Goal: Task Accomplishment & Management: Use online tool/utility

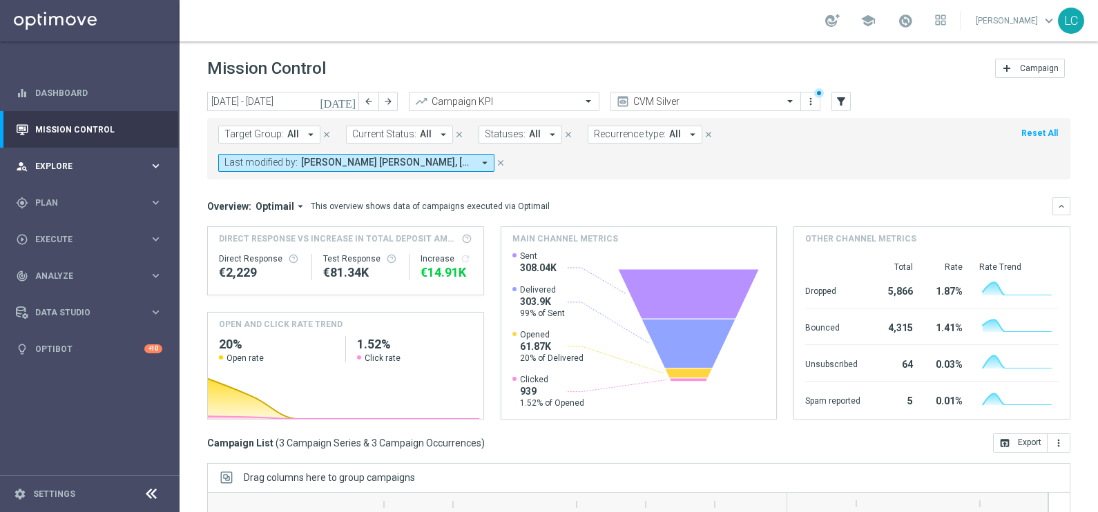
scroll to position [205, 0]
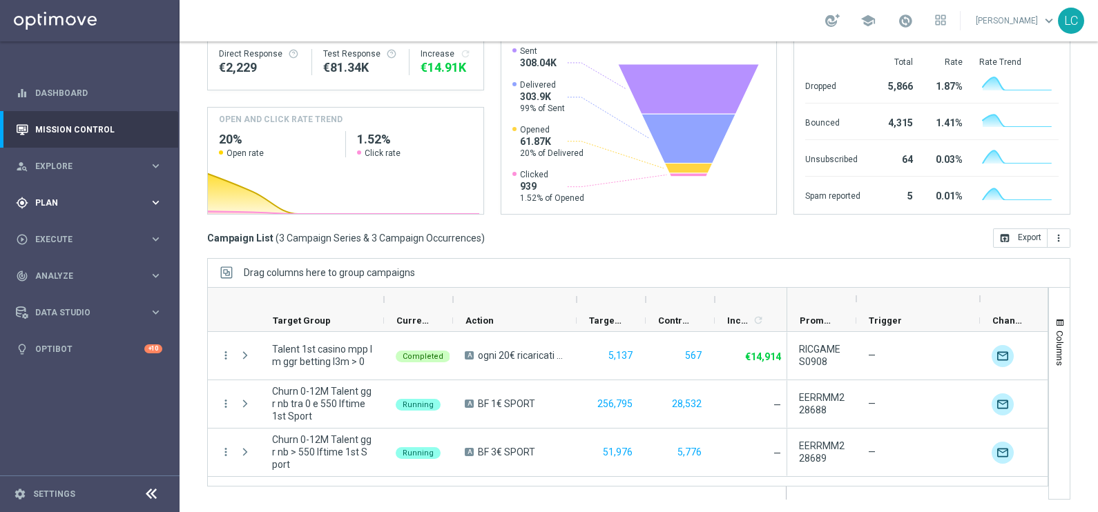
click at [65, 207] on div "gps_fixed Plan" at bounding box center [82, 203] width 133 height 12
click at [62, 195] on div "gps_fixed Plan keyboard_arrow_right" at bounding box center [89, 202] width 178 height 37
click at [65, 269] on span "Templates" at bounding box center [86, 273] width 99 height 8
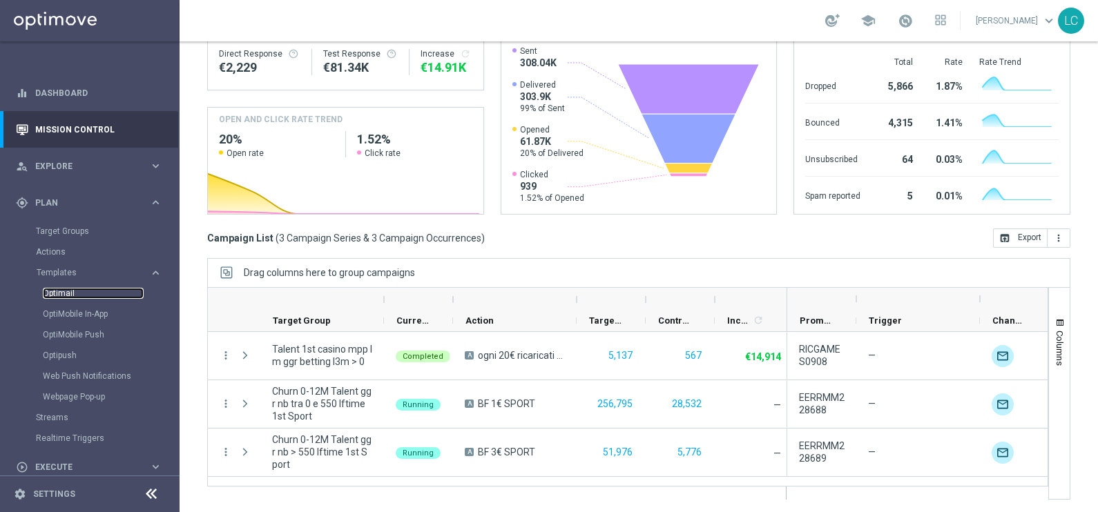
click at [66, 289] on link "Optimail" at bounding box center [93, 293] width 101 height 11
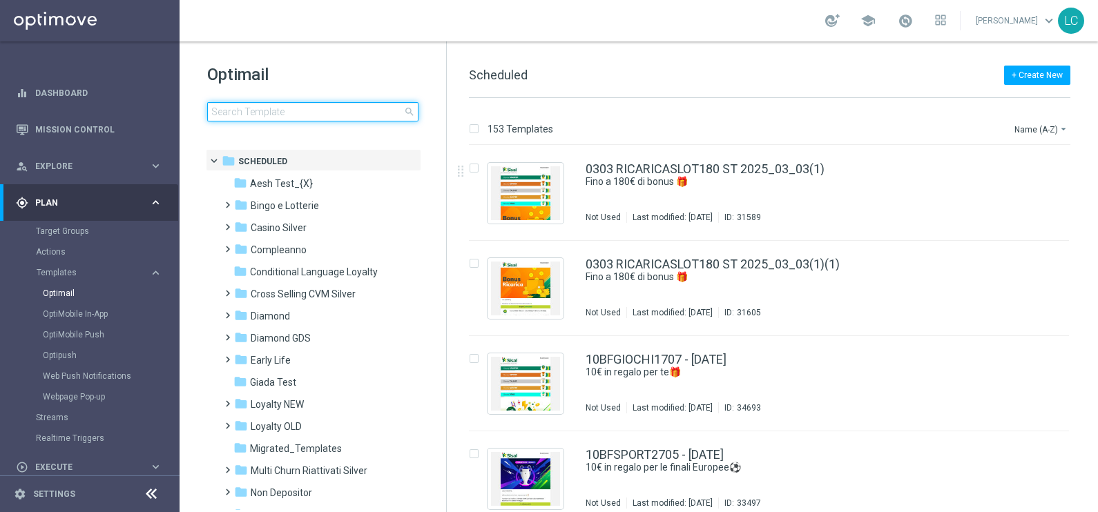
click at [318, 105] on input at bounding box center [312, 111] width 211 height 19
click at [296, 104] on input at bounding box center [312, 111] width 211 height 19
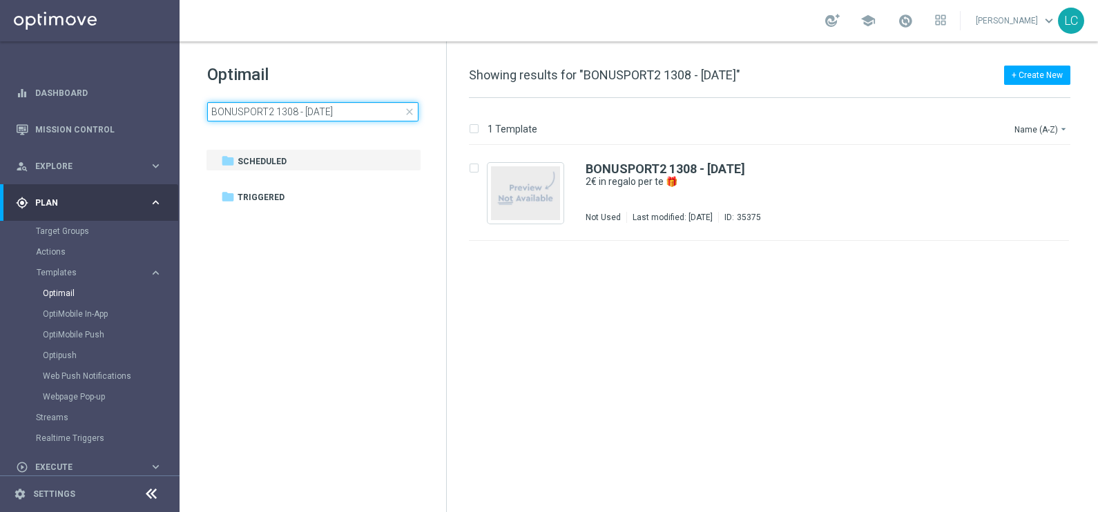
type input "BONUSPORT2 1308 - [DATE]"
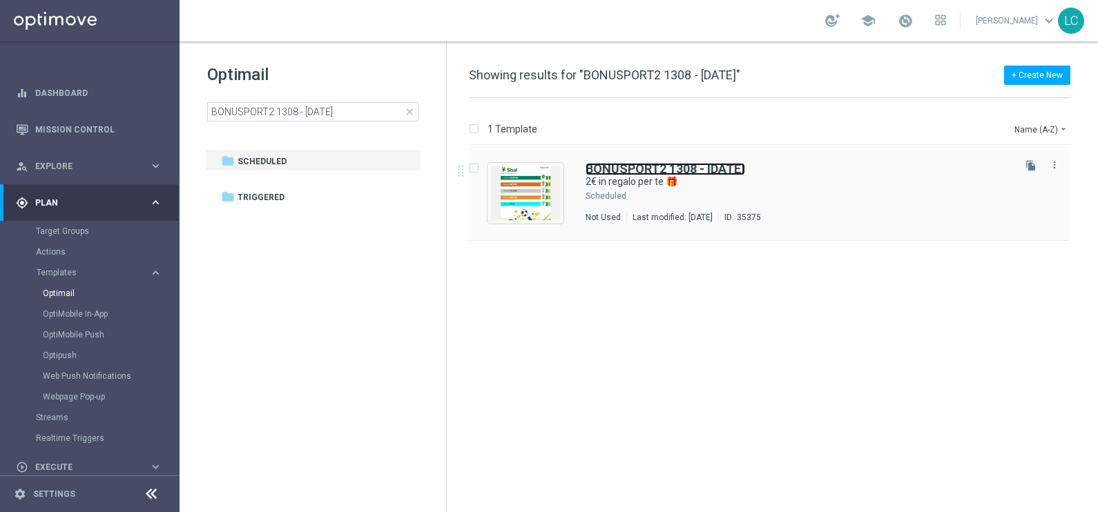
click at [618, 167] on b "BONUSPORT2 1308 - [DATE]" at bounding box center [666, 169] width 160 height 15
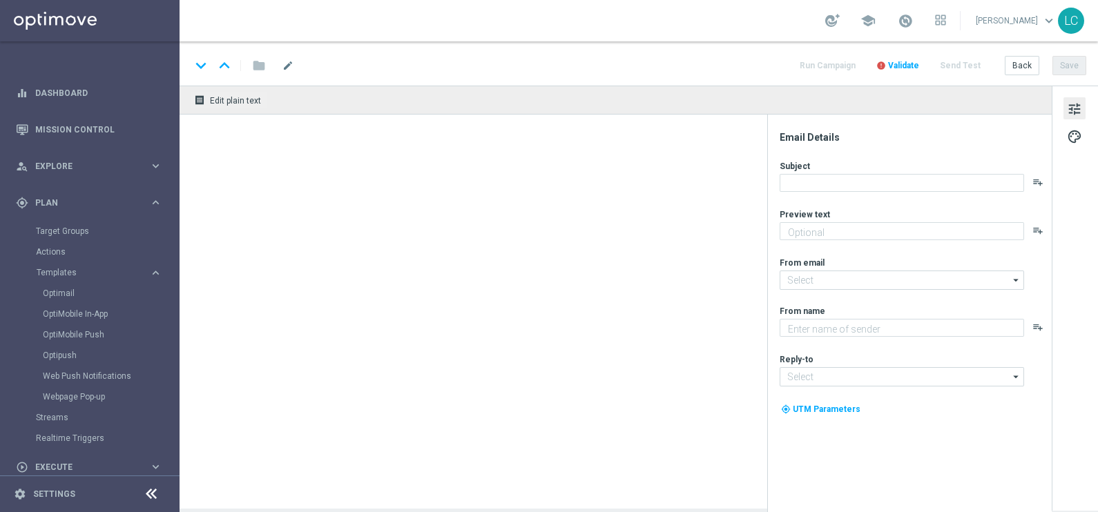
type textarea "da usare sulle Scommesse Sportive! ⚽"
type textarea "Sisal"
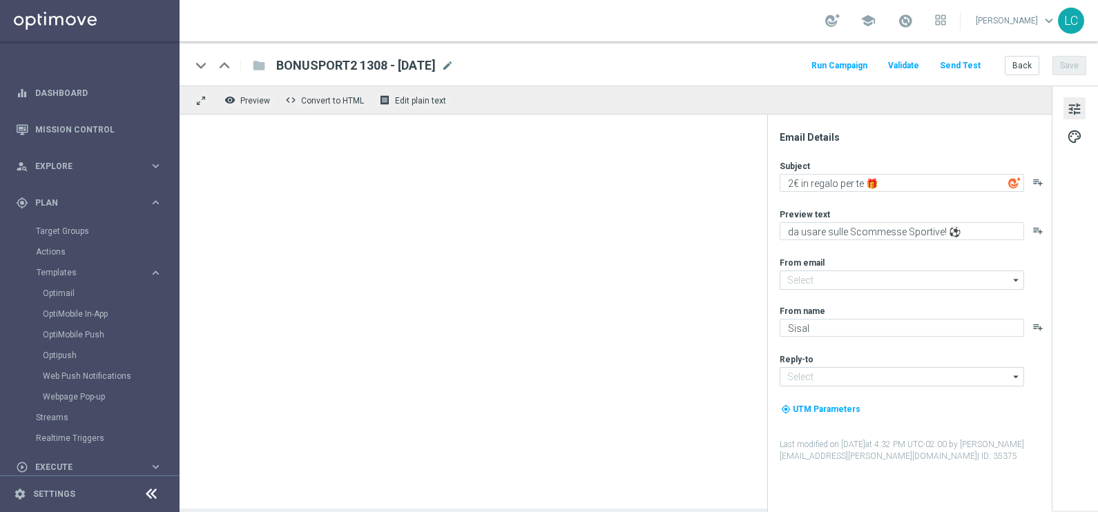
type input "[EMAIL_ADDRESS][DOMAIN_NAME]"
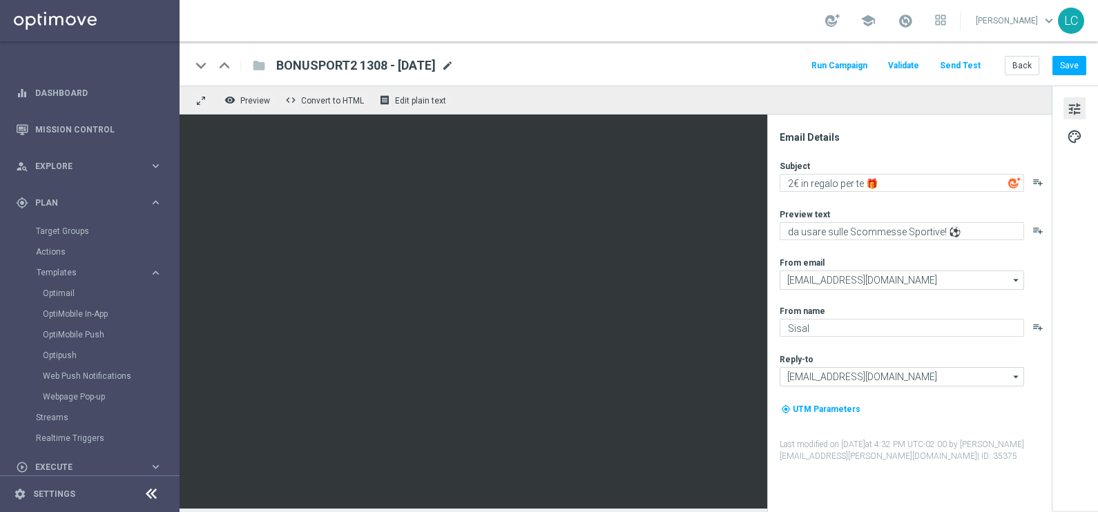
click at [454, 64] on span "mode_edit" at bounding box center [447, 65] width 12 height 12
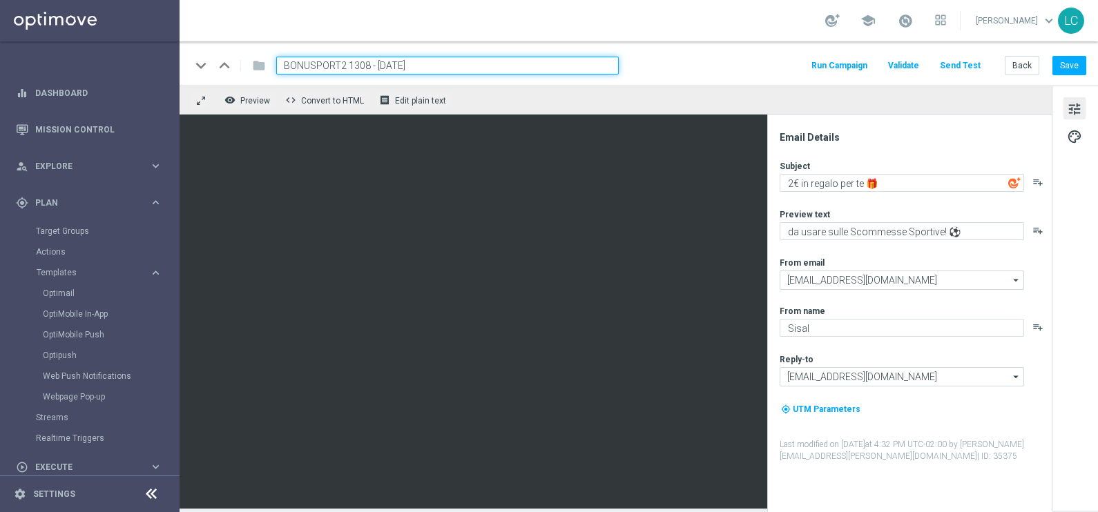
click at [300, 64] on input "BONUSPORT2 1308 - [DATE]" at bounding box center [447, 66] width 342 height 18
drag, startPoint x: 300, startPoint y: 64, endPoint x: 358, endPoint y: 64, distance: 57.3
click at [358, 64] on input "BONUSPORT2 1308 - [DATE]" at bounding box center [447, 66] width 342 height 18
paste input "2BFSPORT"
type input "2BFSPORT1308 - [DATE]"
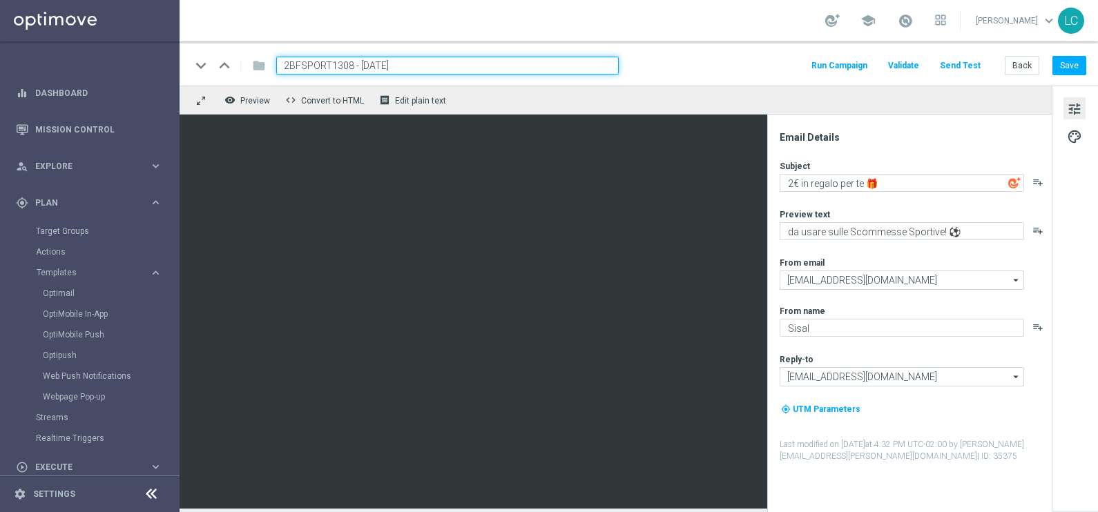
click at [666, 66] on div "keyboard_arrow_down keyboard_arrow_up folder 2BFSPORT1308 - [DATE] Run Campaign…" at bounding box center [639, 66] width 896 height 18
click at [687, 0] on div "school [PERSON_NAME] keyboard_arrow_down LC" at bounding box center [639, 20] width 918 height 41
click at [688, 16] on div "school [PERSON_NAME] keyboard_arrow_down LC" at bounding box center [639, 20] width 918 height 41
click at [1067, 68] on button "Save" at bounding box center [1069, 65] width 34 height 19
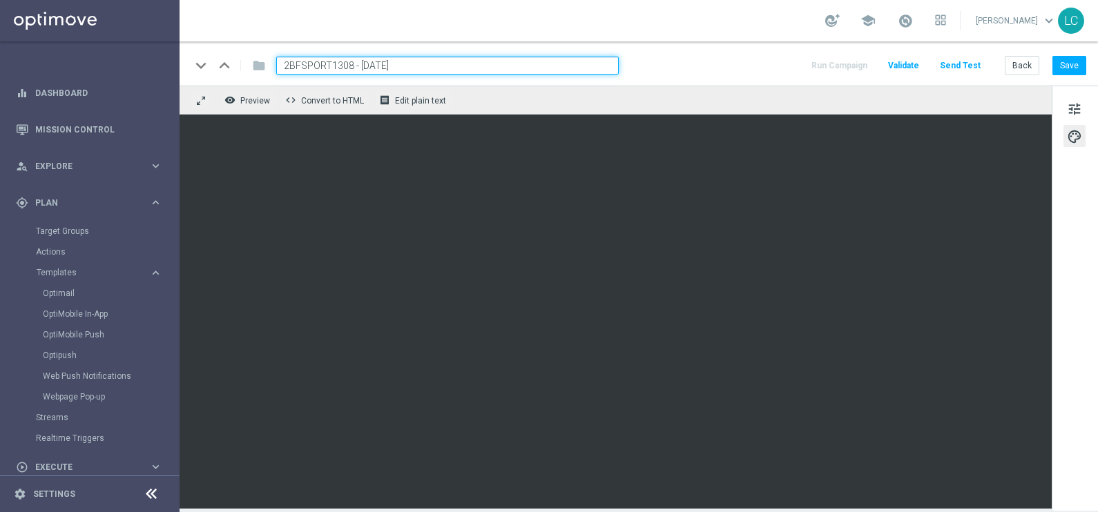
click at [564, 66] on input "2BFSPORT1308 - [DATE]" at bounding box center [447, 66] width 342 height 18
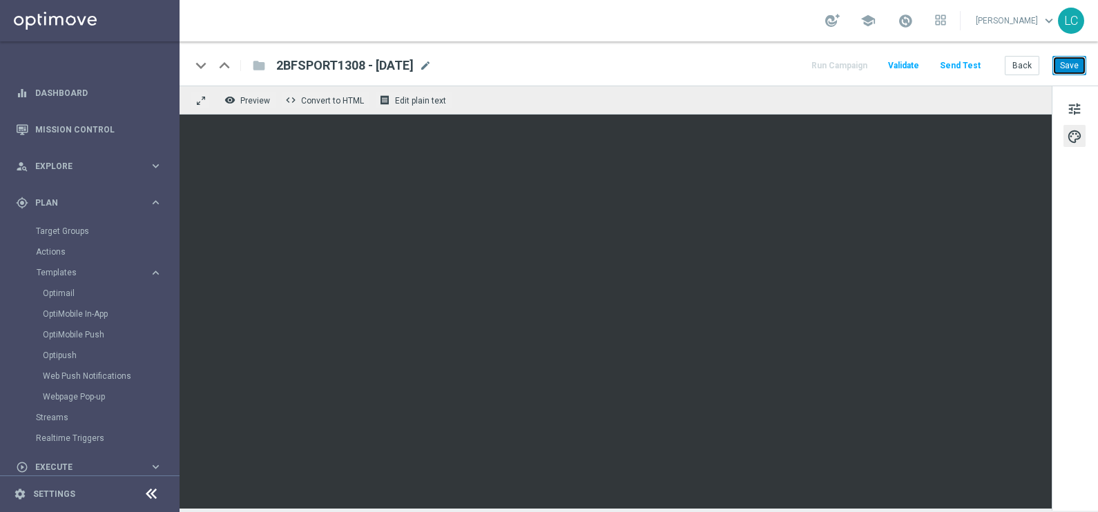
click at [1073, 70] on button "Save" at bounding box center [1069, 65] width 34 height 19
click at [61, 290] on link "Optimail" at bounding box center [93, 293] width 101 height 11
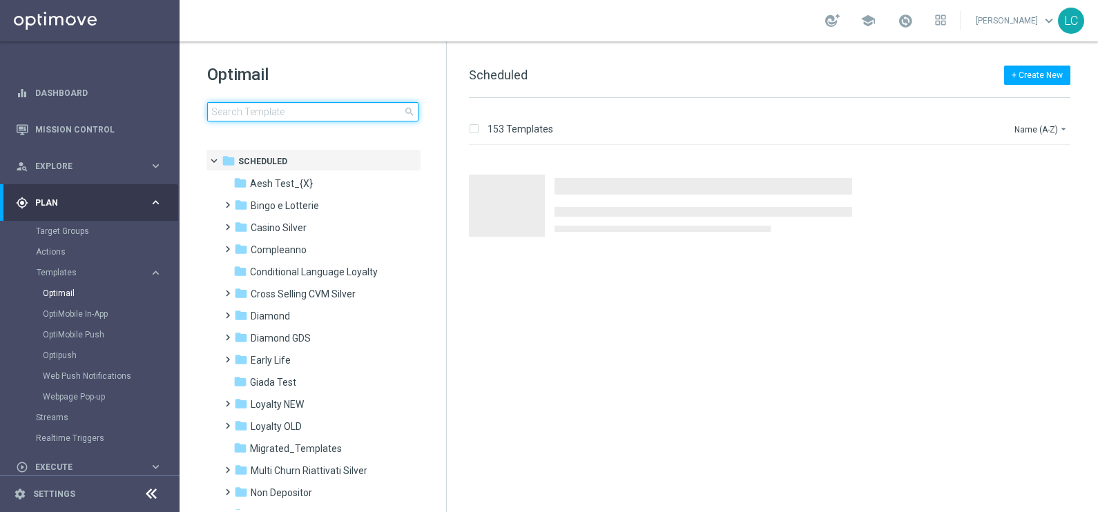
click at [265, 108] on input at bounding box center [312, 111] width 211 height 19
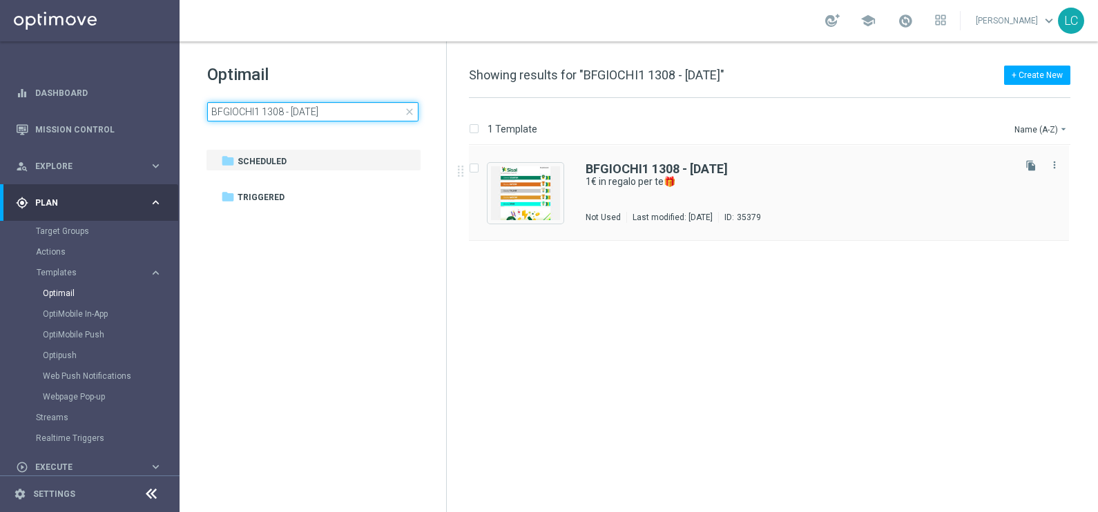
type input "BFGIOCHI1 1308 - [DATE]"
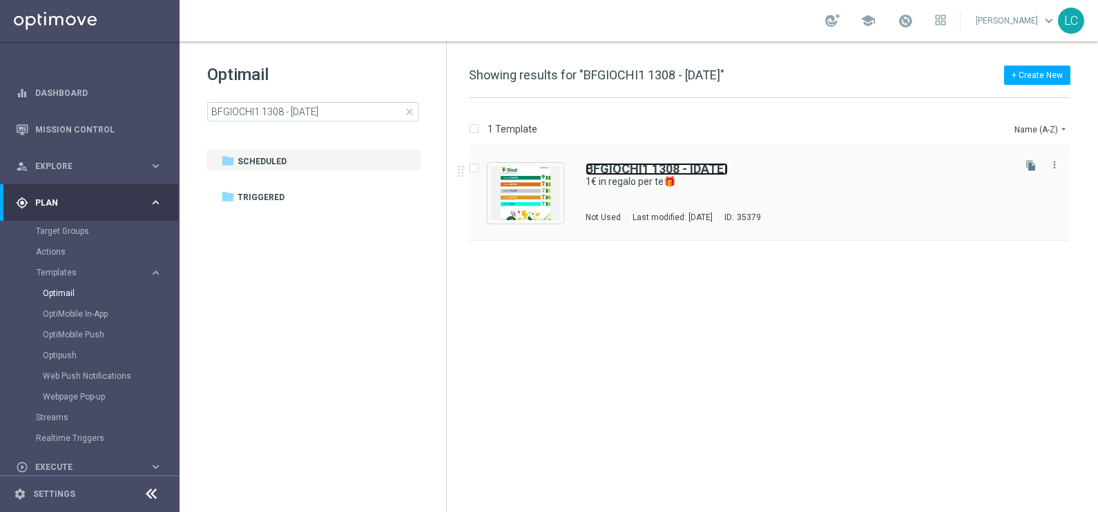
click at [682, 169] on b "BFGIOCHI1 1308 - [DATE]" at bounding box center [657, 169] width 142 height 15
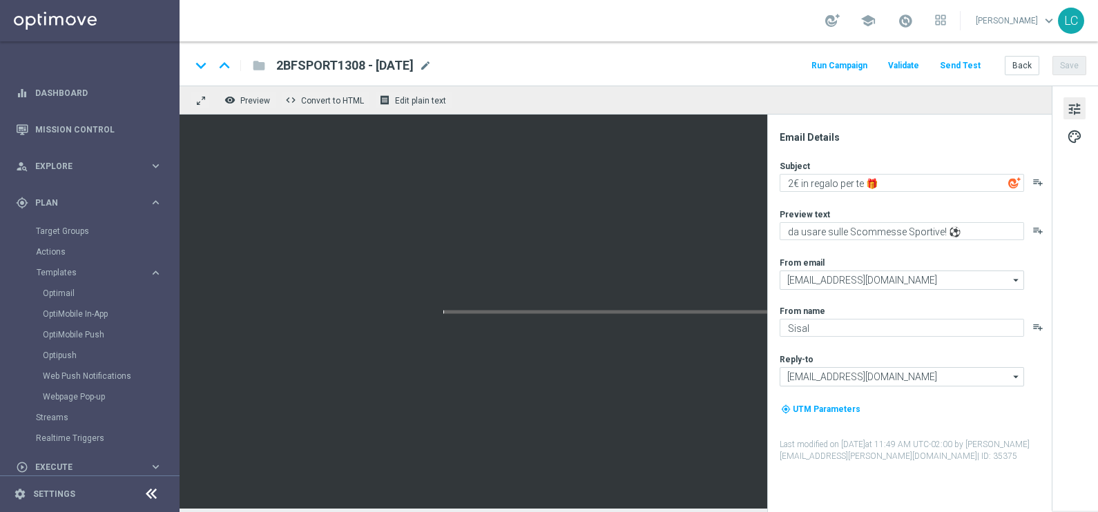
type textarea "1€ in regalo per te🎁"
type textarea "da usare su qualsiasi gioco!"
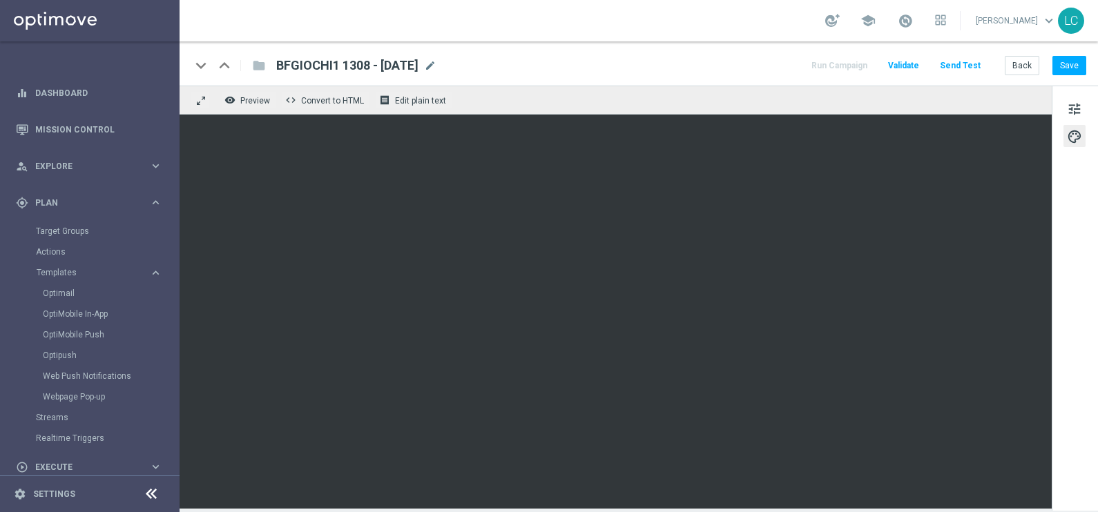
click at [358, 72] on span "BFGIOCHI1 1308 - [DATE]" at bounding box center [347, 65] width 142 height 17
click at [330, 61] on span "BFGIOCHI1 1308 - [DATE]" at bounding box center [347, 65] width 142 height 17
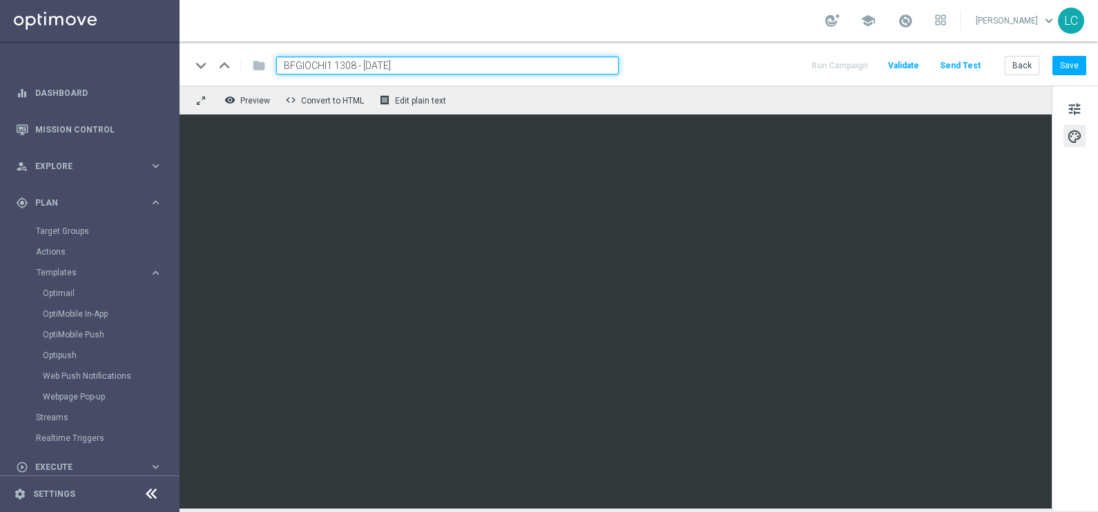
click at [317, 68] on input "BFGIOCHI1 1308 - [DATE]" at bounding box center [447, 66] width 342 height 18
drag, startPoint x: 317, startPoint y: 68, endPoint x: 338, endPoint y: 67, distance: 21.4
click at [338, 67] on input "BFGIOCHI1 1308 - [DATE]" at bounding box center [447, 66] width 342 height 18
paste input "ONUSGIOCHI"
click at [680, 60] on div "keyboard_arrow_down keyboard_arrow_up folder BONUSGIOCHI1308 - [DATE] Run Campa…" at bounding box center [639, 66] width 896 height 18
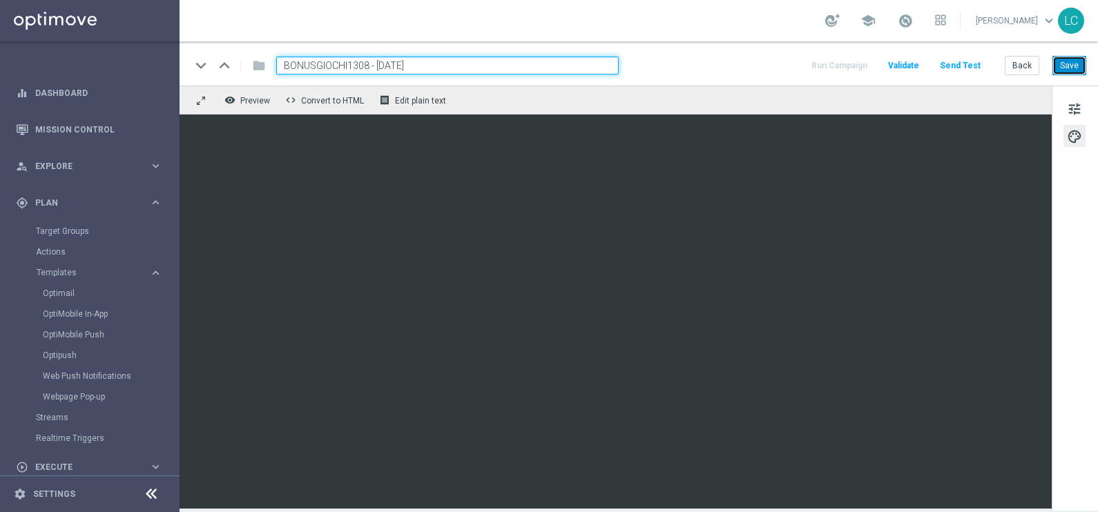
click at [1071, 68] on button "Save" at bounding box center [1069, 65] width 34 height 19
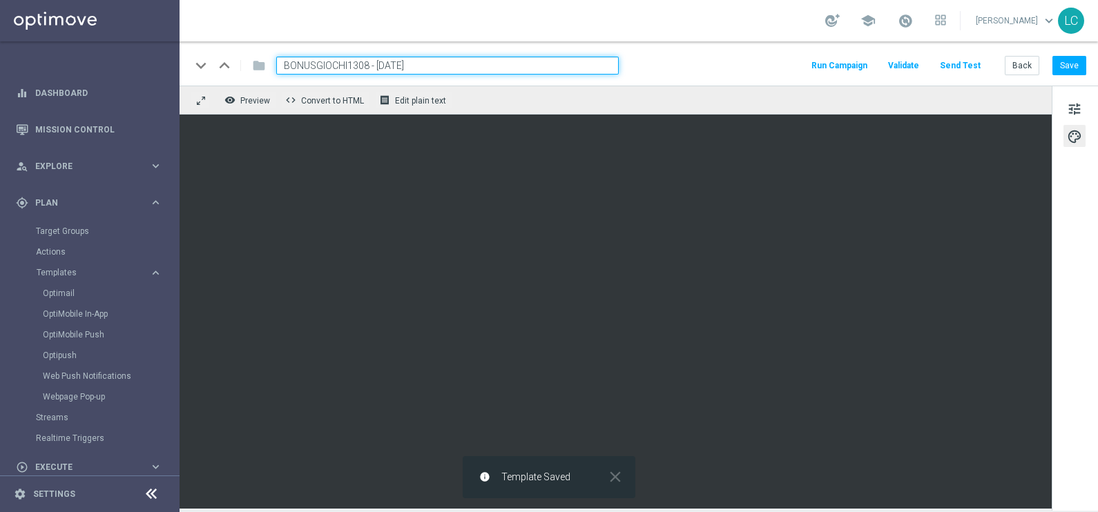
click at [540, 66] on input "BONUSGIOCHI1308 - [DATE]" at bounding box center [447, 66] width 342 height 18
type input "BONUSGIOCHI1308 - [DATE]"
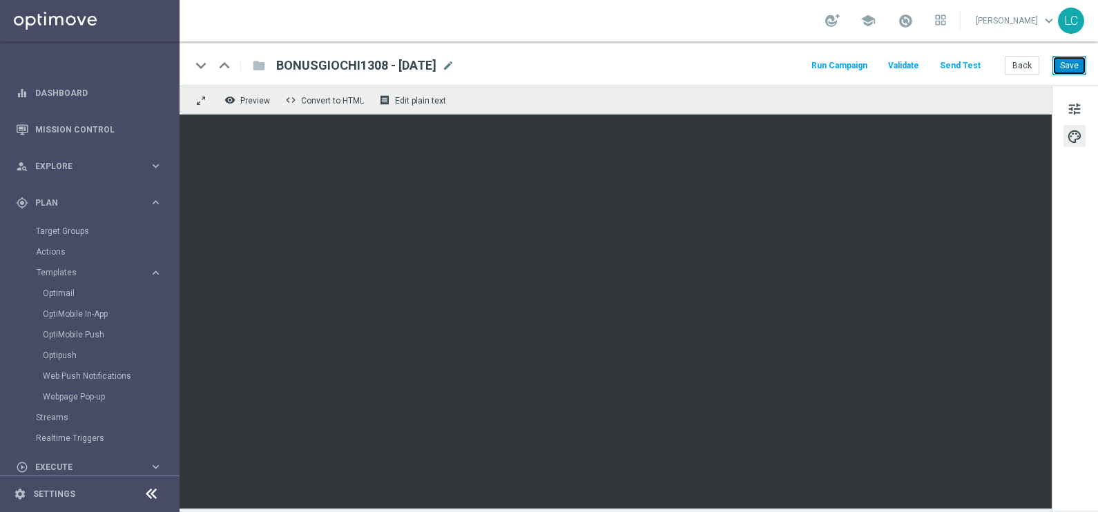
click at [1056, 61] on button "Save" at bounding box center [1069, 65] width 34 height 19
click at [66, 293] on link "Optimail" at bounding box center [93, 293] width 101 height 11
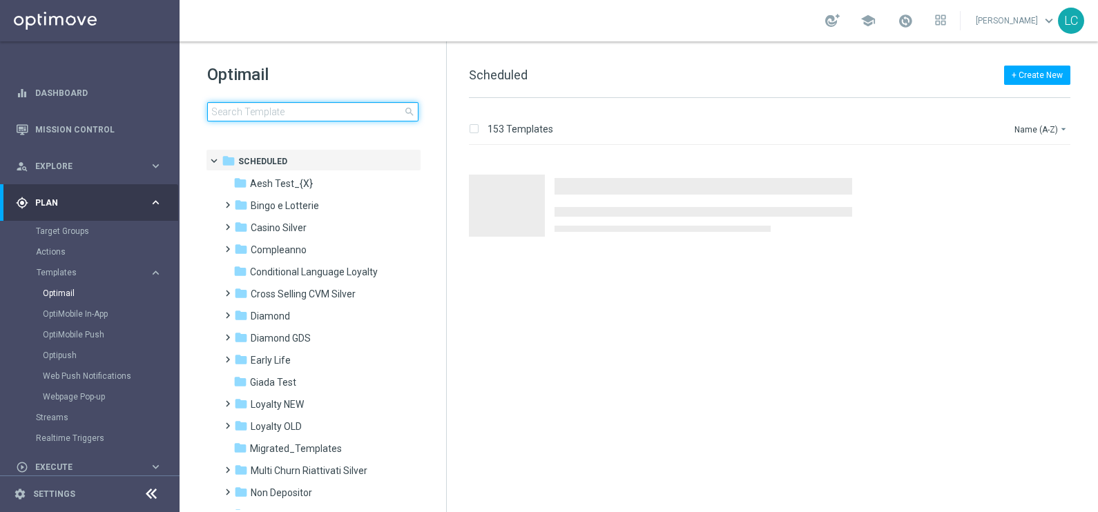
click at [311, 114] on input at bounding box center [312, 111] width 211 height 19
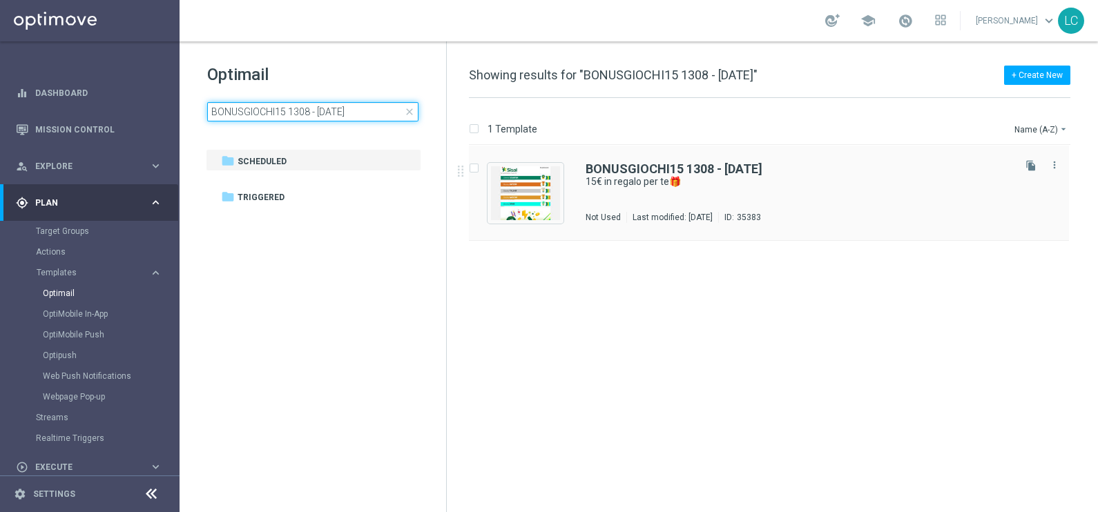
type input "BONUSGIOCHI15 1308 - [DATE]"
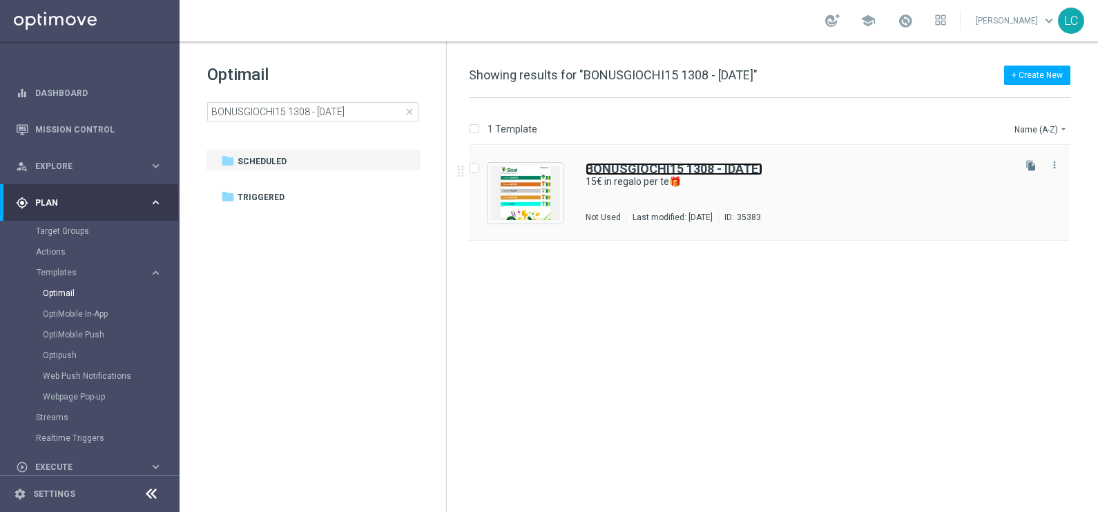
click at [641, 166] on b "BONUSGIOCHI15 1308 - [DATE]" at bounding box center [674, 169] width 177 height 15
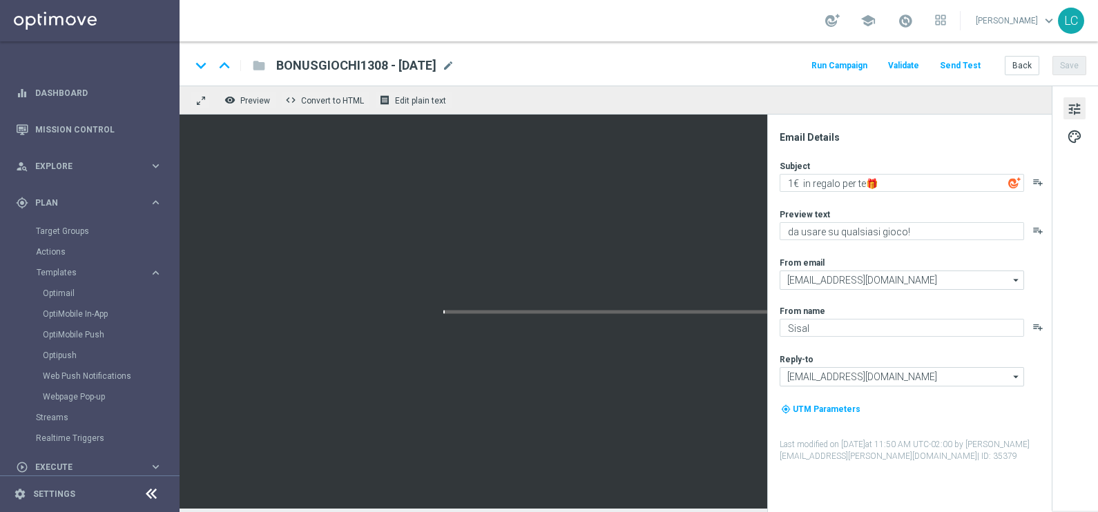
type textarea "15€ in regalo per te🎁"
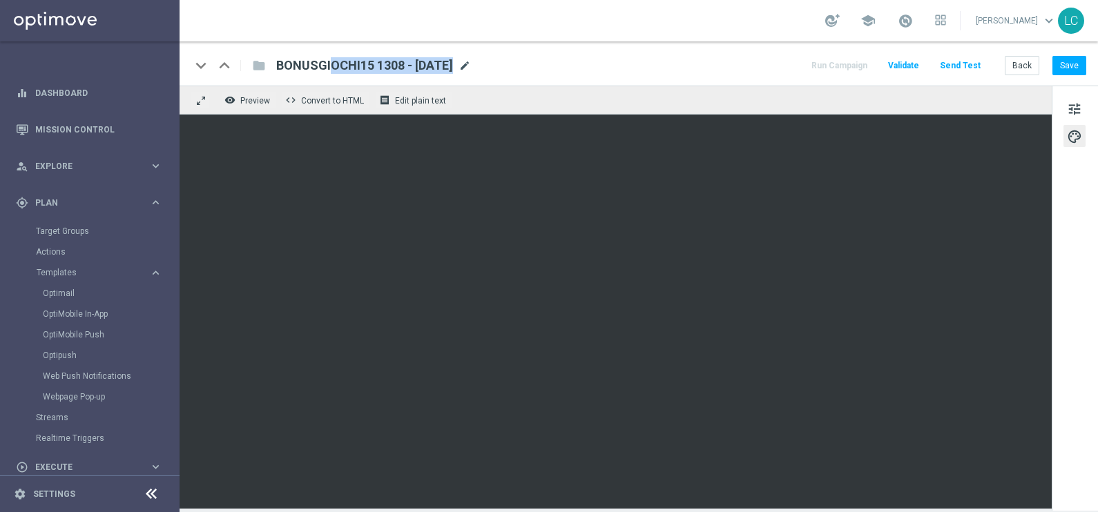
drag, startPoint x: 470, startPoint y: 55, endPoint x: 489, endPoint y: 68, distance: 23.4
click at [489, 68] on div "keyboard_arrow_down keyboard_arrow_up folder BONUSGIOCHI15 1308 - [DATE] BONUSG…" at bounding box center [639, 63] width 918 height 44
click at [471, 68] on span "mode_edit" at bounding box center [465, 65] width 12 height 12
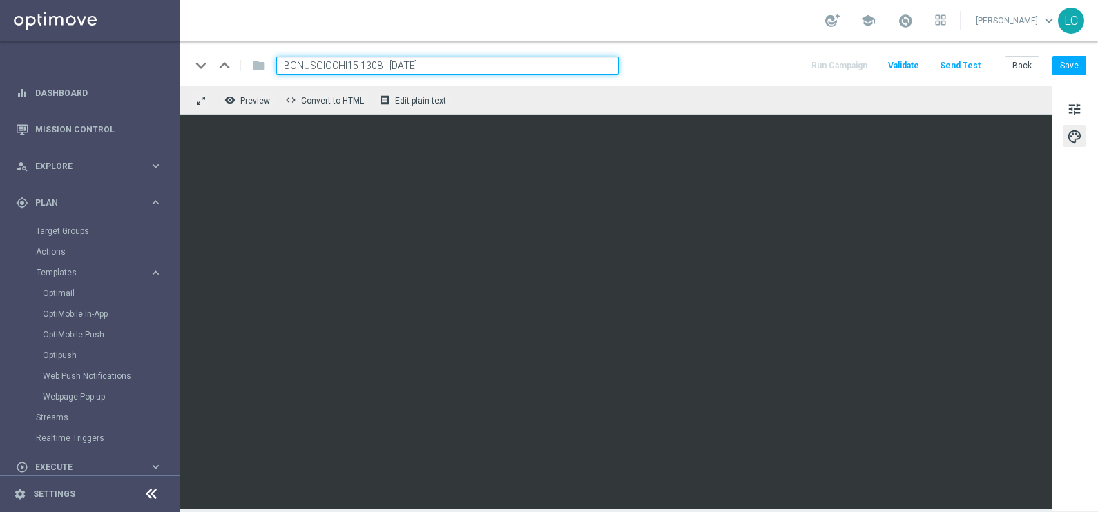
click at [331, 65] on input "BONUSGIOCHI15 1308 - [DATE]" at bounding box center [447, 66] width 342 height 18
drag, startPoint x: 331, startPoint y: 65, endPoint x: 365, endPoint y: 65, distance: 33.8
click at [365, 65] on input "BONUSGIOCHI15 1308 - [DATE]" at bounding box center [447, 66] width 342 height 18
paste input "15BFGAMES"
type input "15BFGAMES - [DATE]"
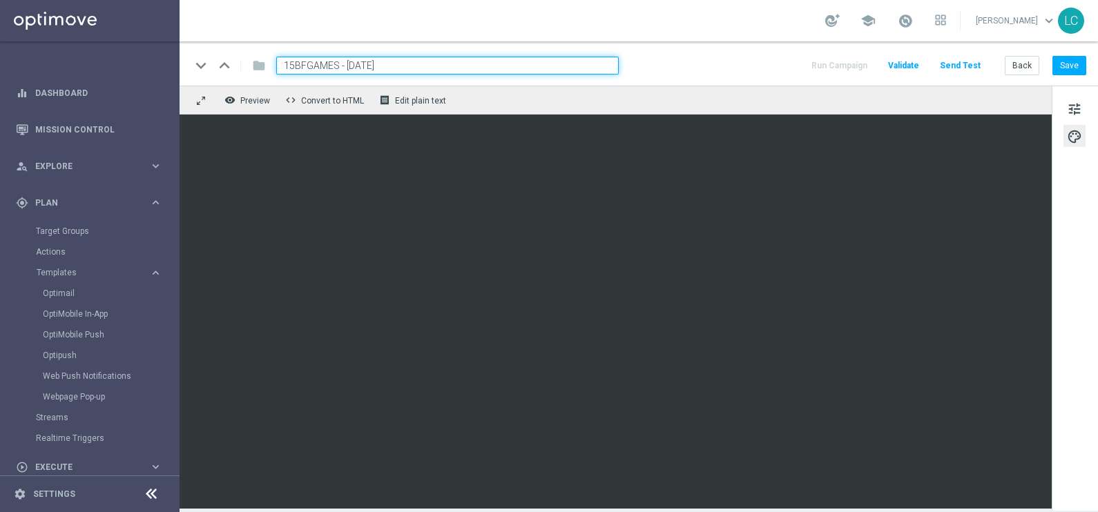
click at [715, 55] on div "keyboard_arrow_down keyboard_arrow_up folder 15BFGAMES - [DATE] Run Campaign Va…" at bounding box center [639, 63] width 918 height 44
click at [1067, 64] on button "Save" at bounding box center [1069, 65] width 34 height 19
click at [537, 59] on input "15BFGAMES - [DATE]" at bounding box center [447, 66] width 342 height 18
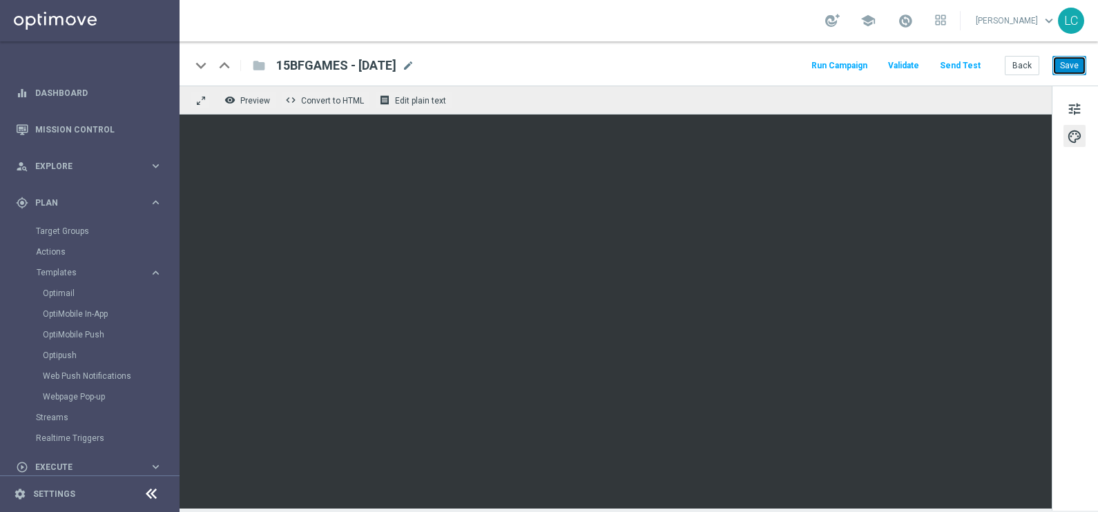
click at [1057, 61] on button "Save" at bounding box center [1069, 65] width 34 height 19
click at [73, 294] on link "Optimail" at bounding box center [93, 293] width 101 height 11
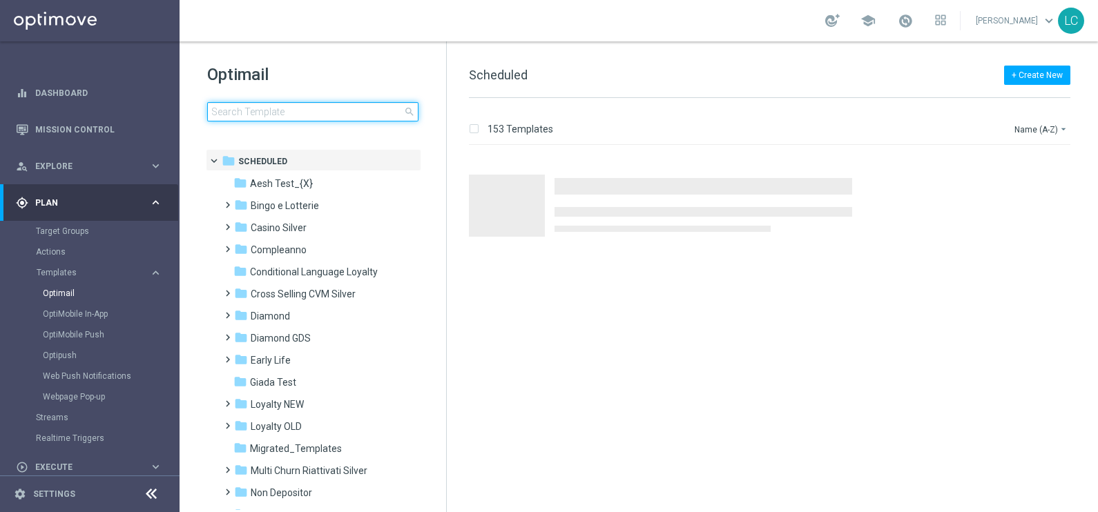
click at [305, 114] on input at bounding box center [312, 111] width 211 height 19
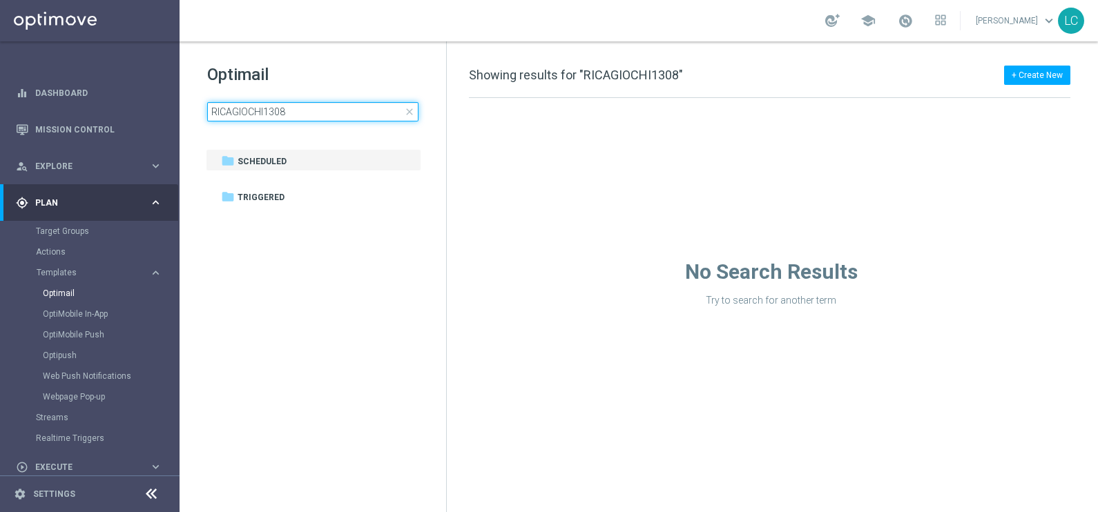
type input "RICAGIOCHI1308"
click at [410, 111] on span "close" at bounding box center [409, 111] width 11 height 11
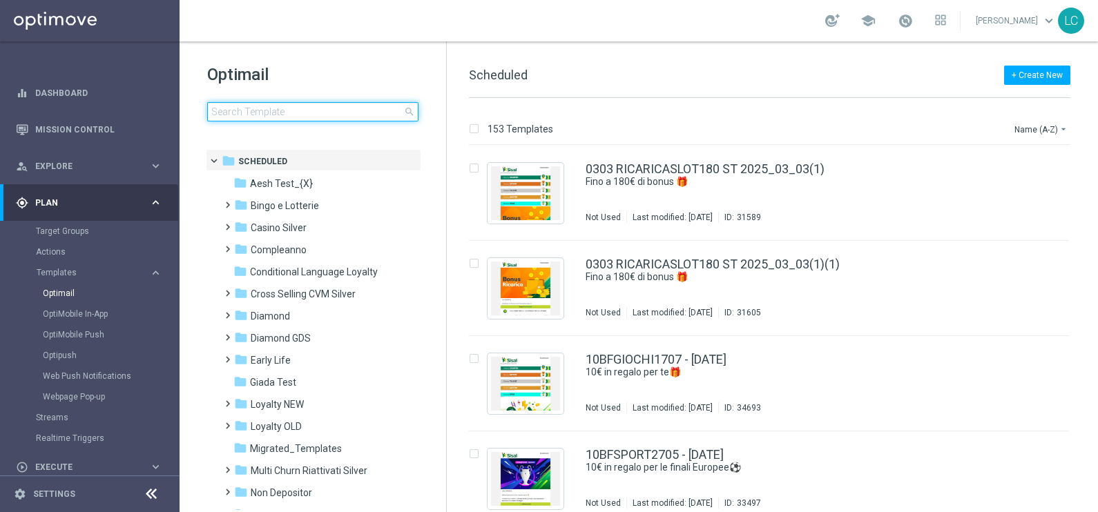
click at [387, 115] on input at bounding box center [312, 111] width 211 height 19
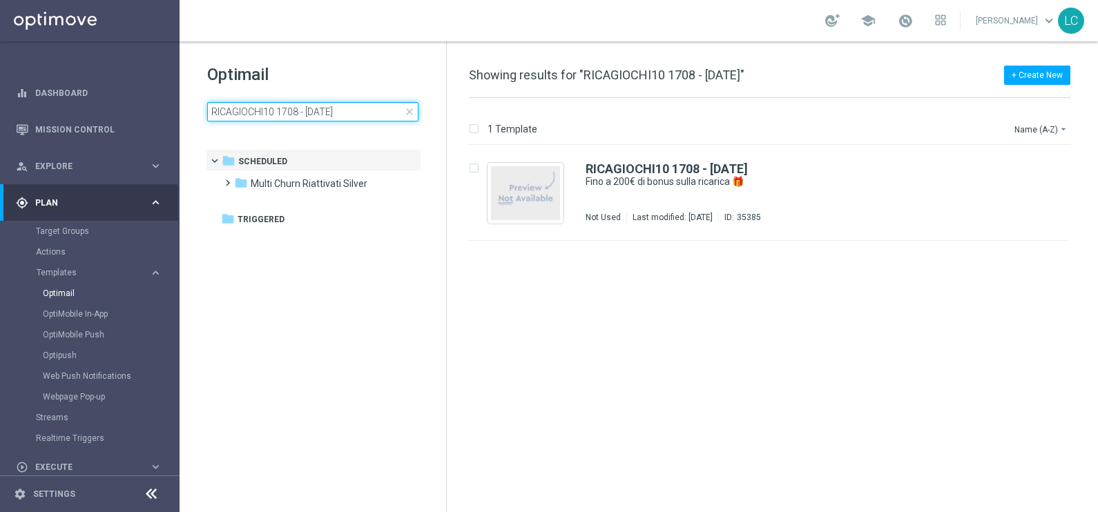
type input "RICAGIOCHI10 1708 - [DATE]"
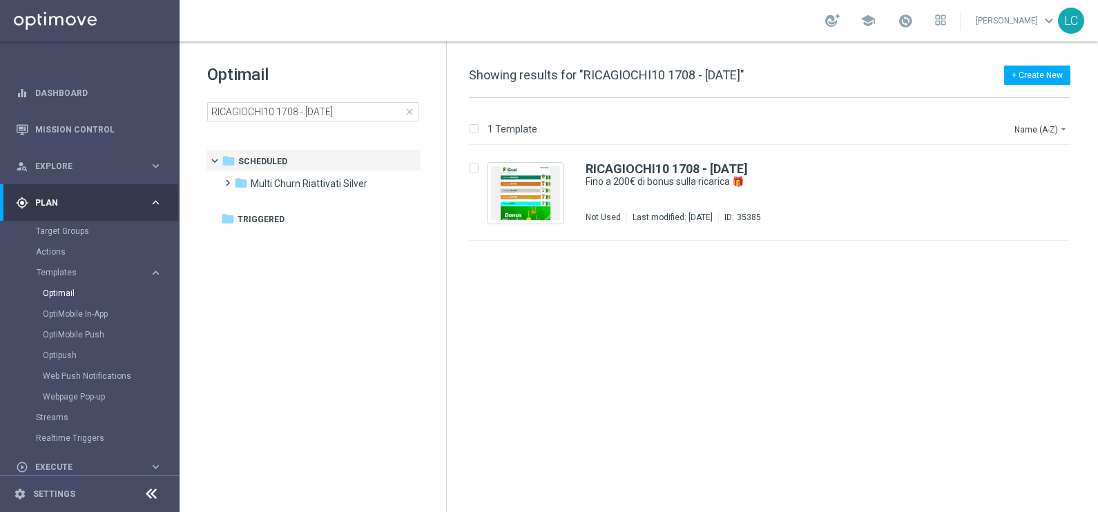
click at [418, 59] on div "Optimail RICAGIOCHI10 1708 - [DATE] close folder 1 Folder folder Scheduled more…" at bounding box center [313, 126] width 267 height 171
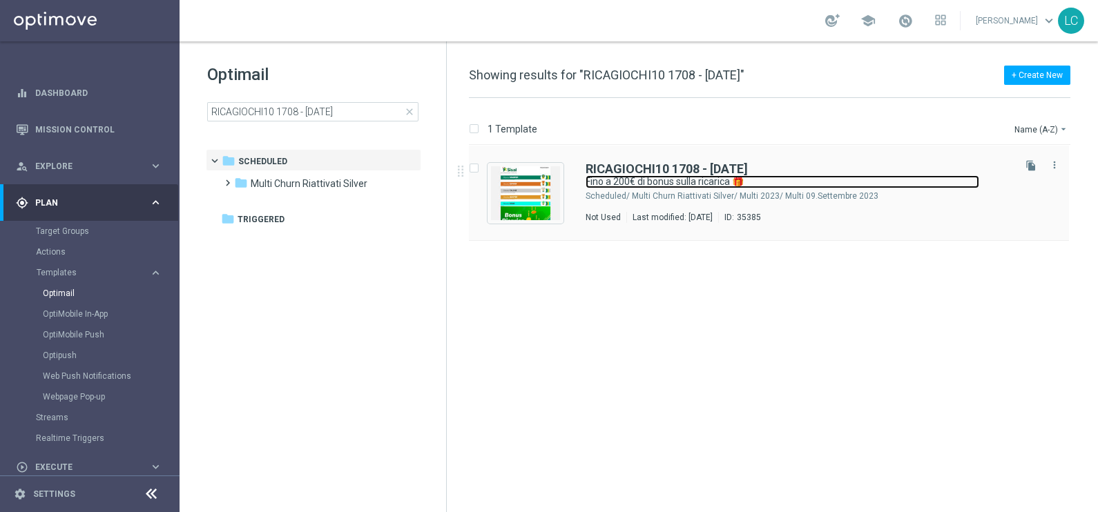
click at [658, 177] on link "Fino a 200€ di bonus sulla ricarica 🎁" at bounding box center [783, 181] width 394 height 13
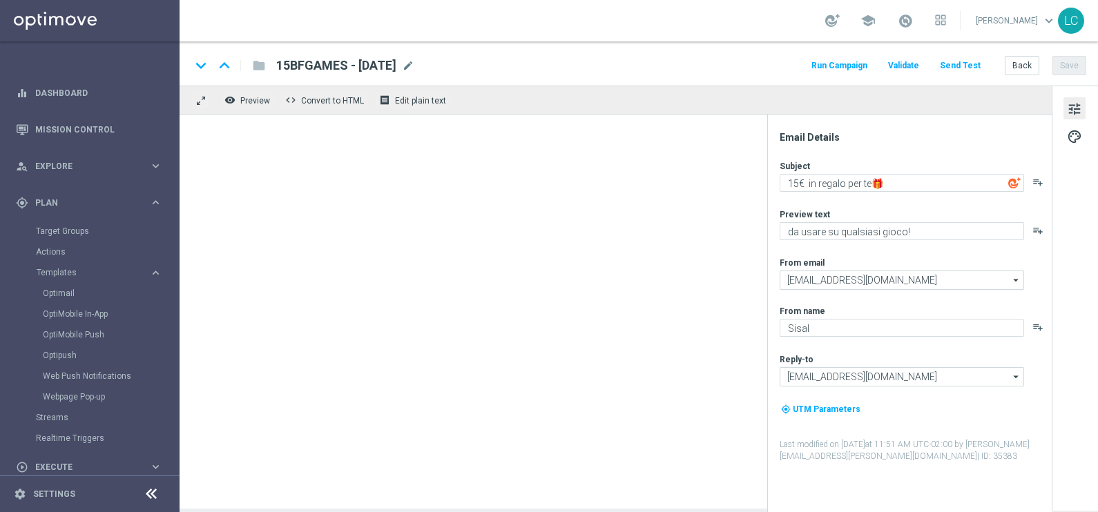
type textarea "Fino a 200€ di bonus sulla ricarica 🎁"
type textarea "Scopri la nuova promozione 🎯"
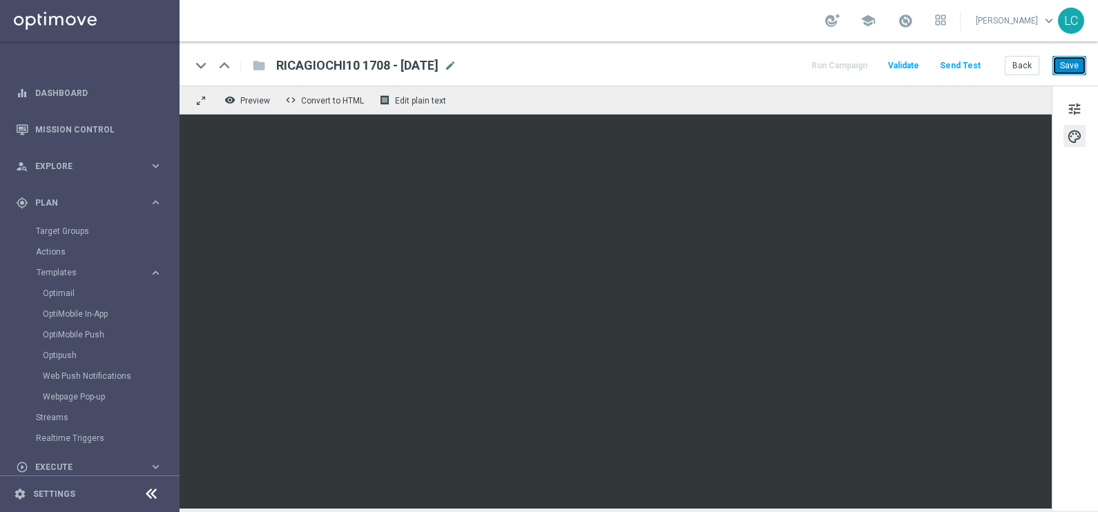
click at [1060, 67] on button "Save" at bounding box center [1069, 65] width 34 height 19
click at [1065, 56] on button "Save" at bounding box center [1069, 65] width 34 height 19
click at [456, 68] on span "mode_edit" at bounding box center [450, 65] width 12 height 12
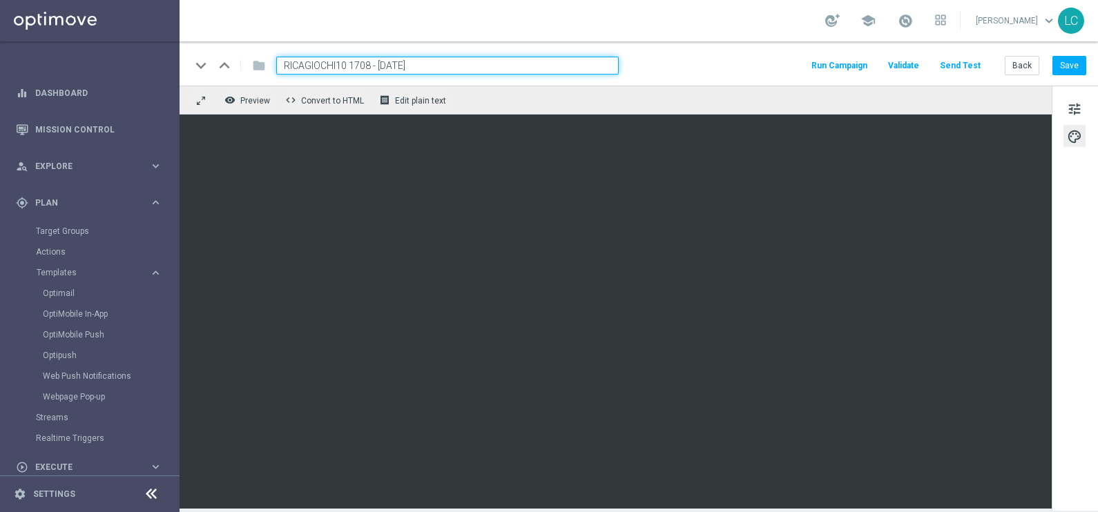
click at [311, 61] on input "RICAGIOCHI10 1708 - [DATE]" at bounding box center [447, 66] width 342 height 18
drag, startPoint x: 311, startPoint y: 60, endPoint x: 353, endPoint y: 59, distance: 42.1
click at [353, 59] on input "RICAGIOCHI10 1708 - [DATE]" at bounding box center [447, 66] width 342 height 18
paste input "3"
click at [428, 65] on input "RICAGIOCHI1308 - [DATE]" at bounding box center [447, 66] width 342 height 18
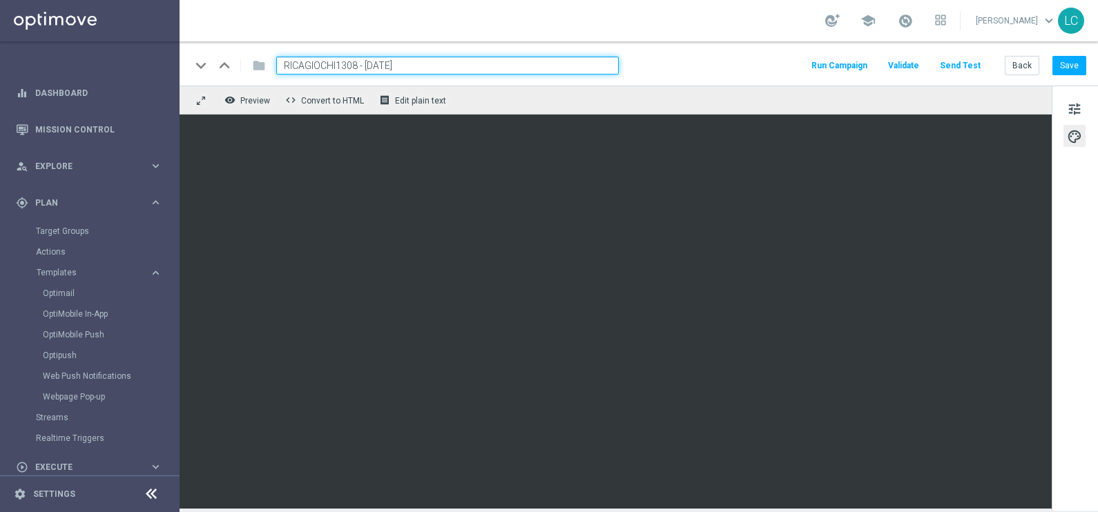
type input "RICAGIOCHI1308 - [DATE]"
click at [684, 35] on div "school [PERSON_NAME] keyboard_arrow_down LC" at bounding box center [639, 20] width 918 height 41
click at [503, 63] on input "RICAGIOCHI1308 - [DATE]" at bounding box center [447, 66] width 342 height 18
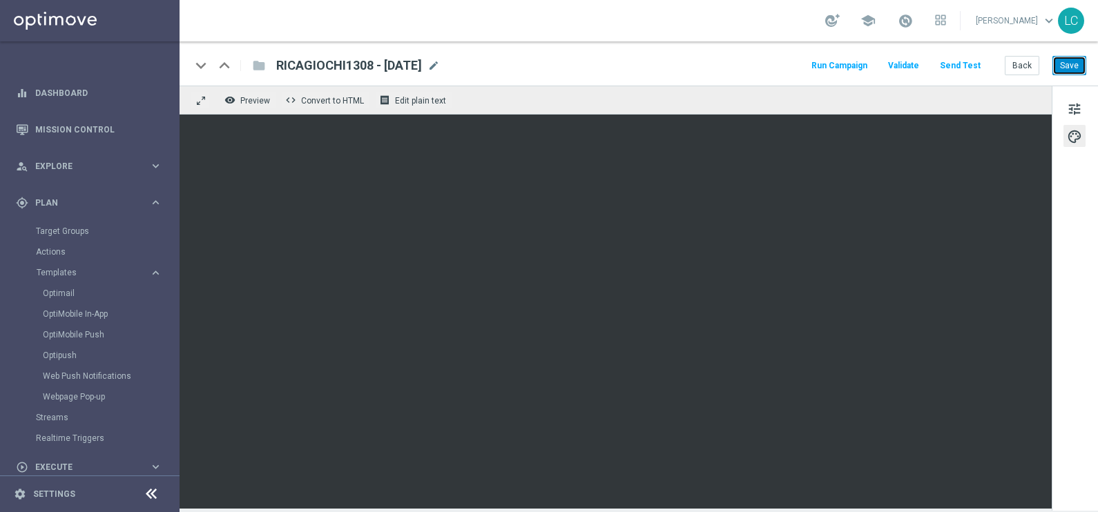
click at [1080, 57] on button "Save" at bounding box center [1069, 65] width 34 height 19
click at [1074, 66] on button "Save" at bounding box center [1069, 65] width 34 height 19
click at [1085, 60] on button "Save" at bounding box center [1069, 65] width 34 height 19
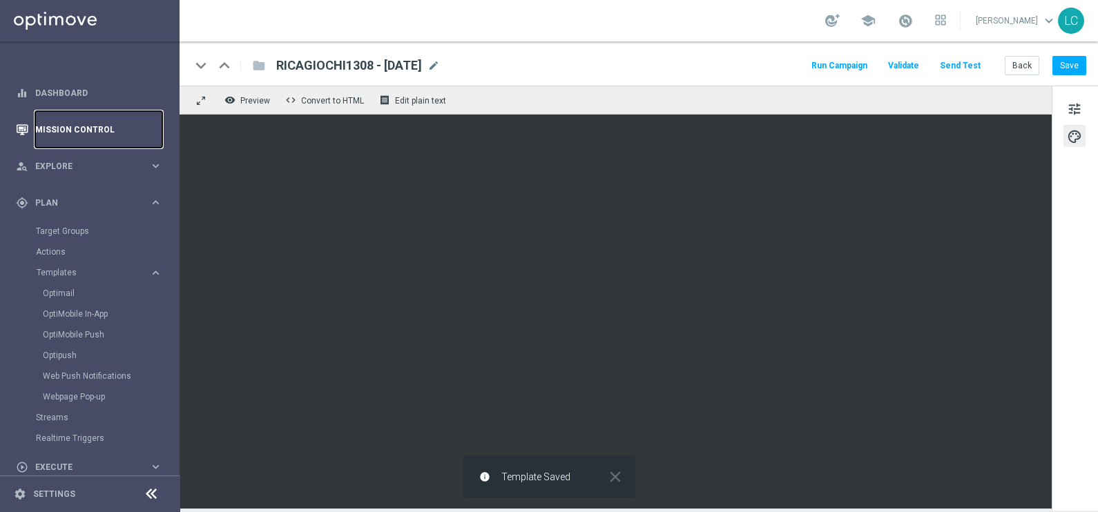
click at [59, 123] on link "Mission Control" at bounding box center [98, 129] width 127 height 37
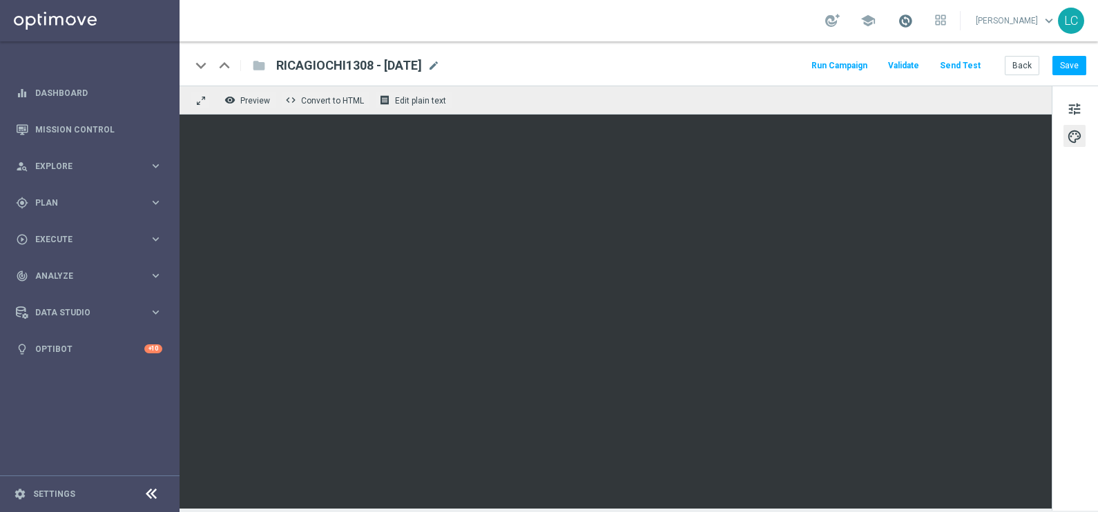
click at [899, 24] on span at bounding box center [905, 20] width 15 height 15
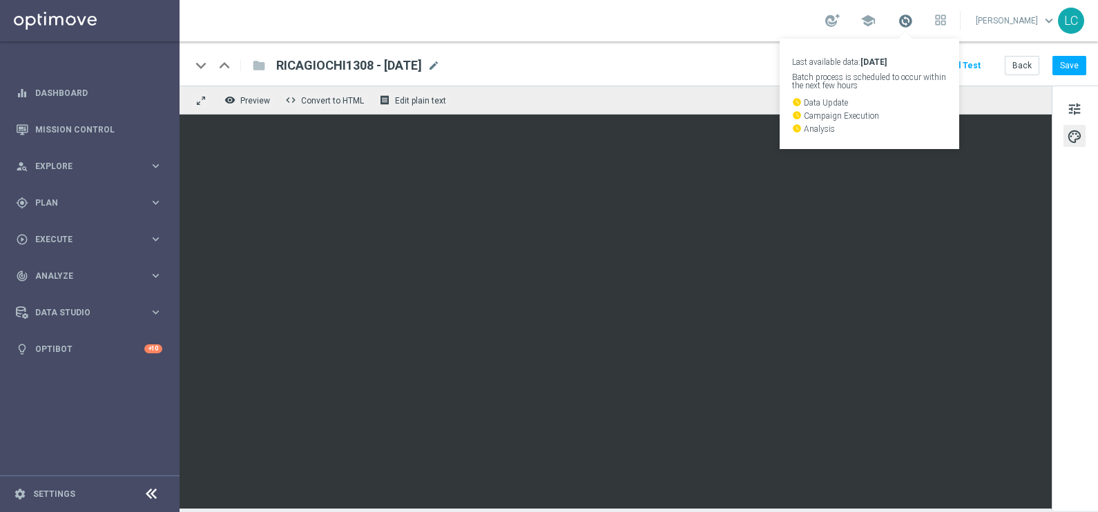
click at [899, 24] on span at bounding box center [905, 20] width 15 height 15
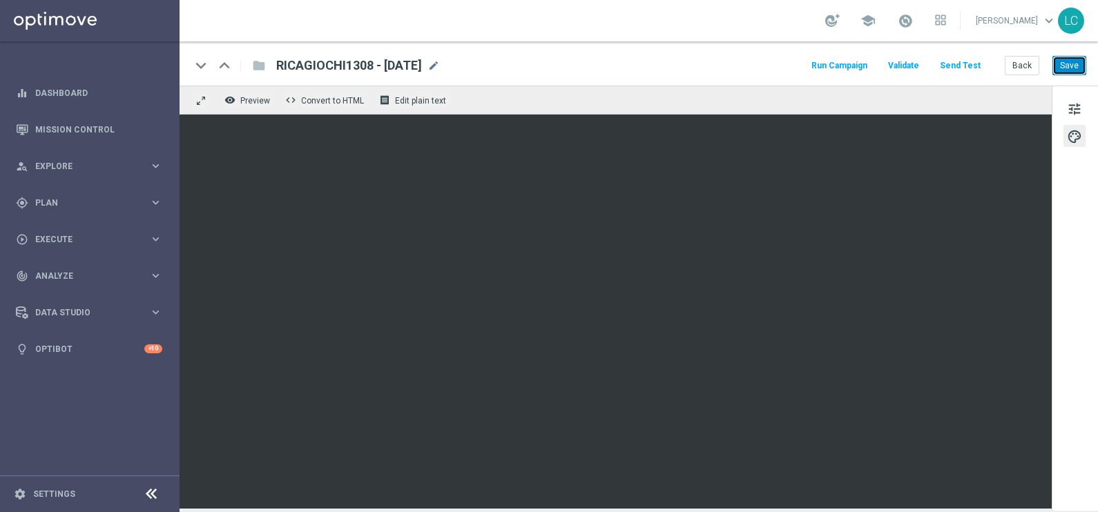
click at [1060, 62] on button "Save" at bounding box center [1069, 65] width 34 height 19
click at [31, 97] on div "equalizer Dashboard" at bounding box center [89, 93] width 146 height 37
click at [50, 132] on link "Mission Control" at bounding box center [98, 129] width 127 height 37
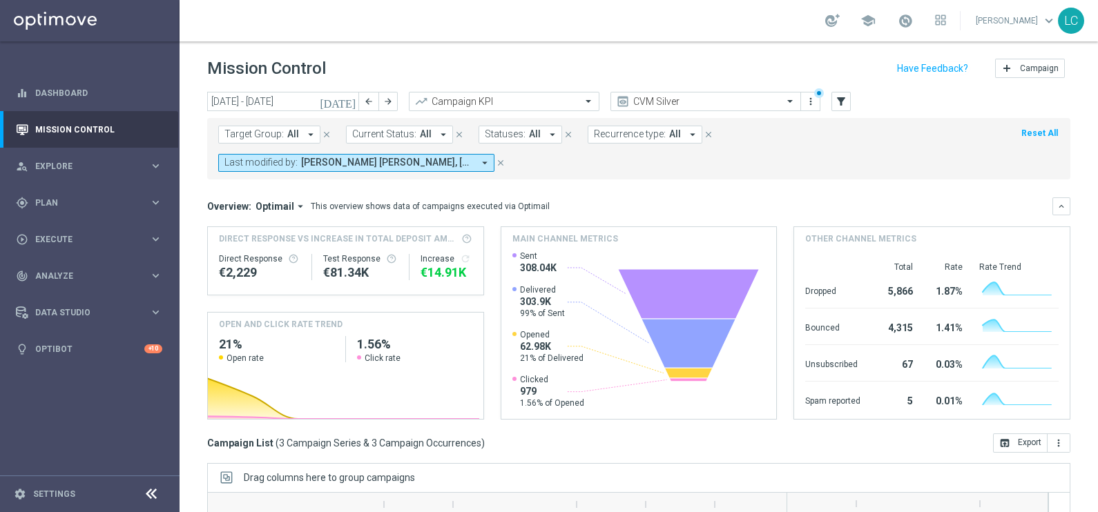
click at [477, 159] on button "Last modified by: [PERSON_NAME] [PERSON_NAME], [PERSON_NAME] arrow_drop_down" at bounding box center [356, 163] width 276 height 18
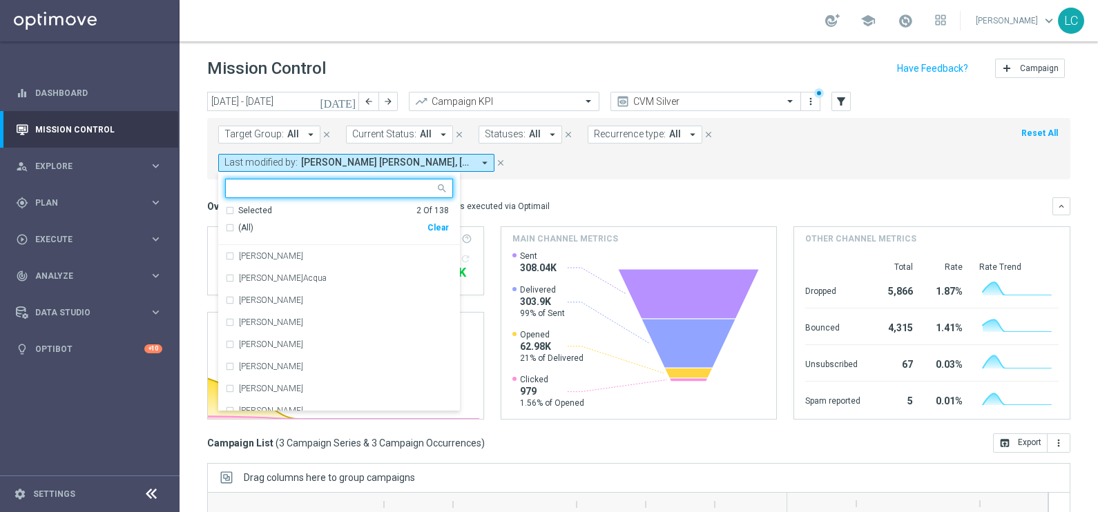
click at [443, 220] on div "(All) Clear" at bounding box center [337, 228] width 224 height 23
click at [0, 0] on div "Clear" at bounding box center [0, 0] width 0 height 0
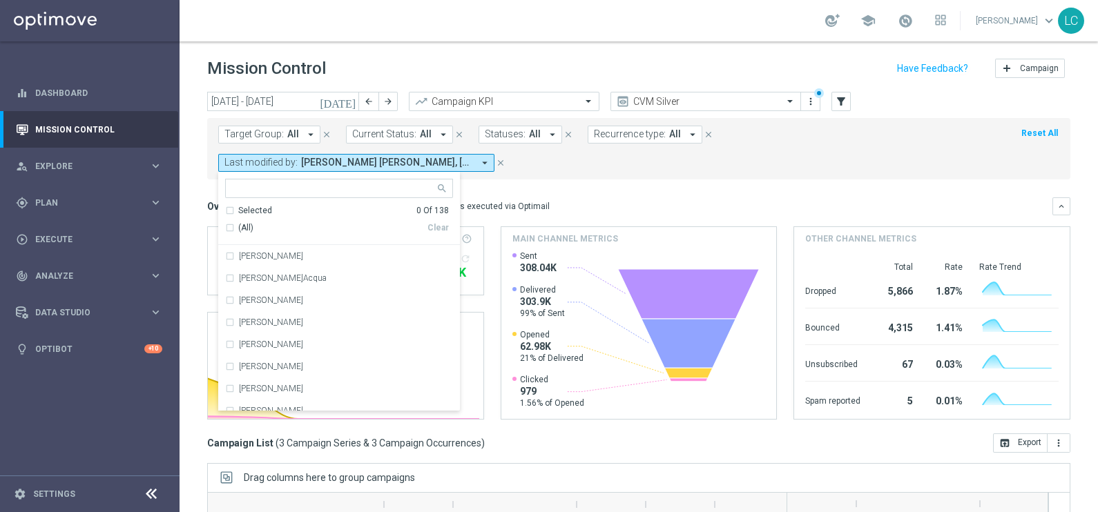
click at [523, 167] on form "Target Group: All arrow_drop_down close Current Status: All arrow_drop_down clo…" at bounding box center [608, 149] width 780 height 46
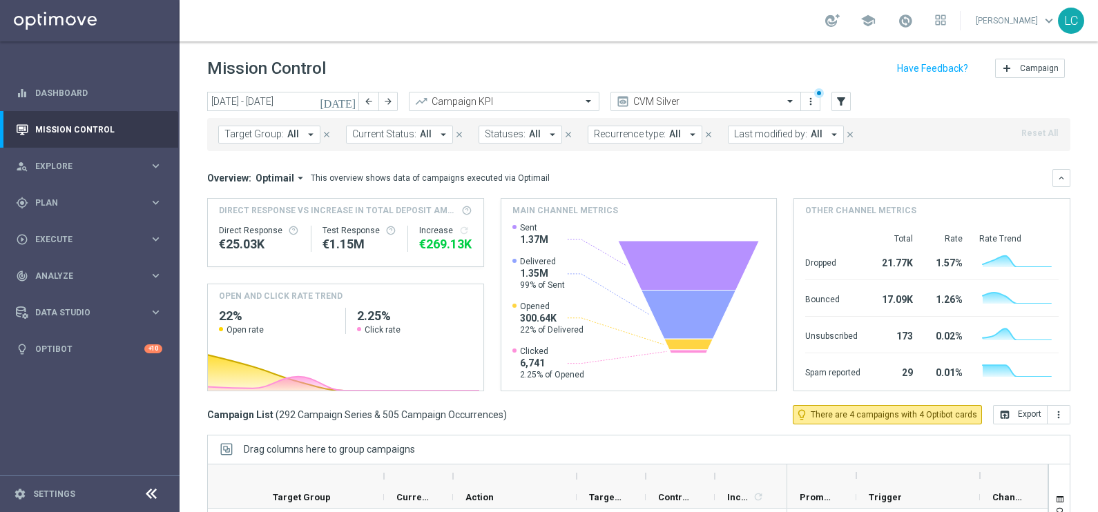
click at [380, 19] on div "school [PERSON_NAME] keyboard_arrow_down LC" at bounding box center [639, 20] width 918 height 41
click at [903, 23] on span at bounding box center [905, 20] width 15 height 15
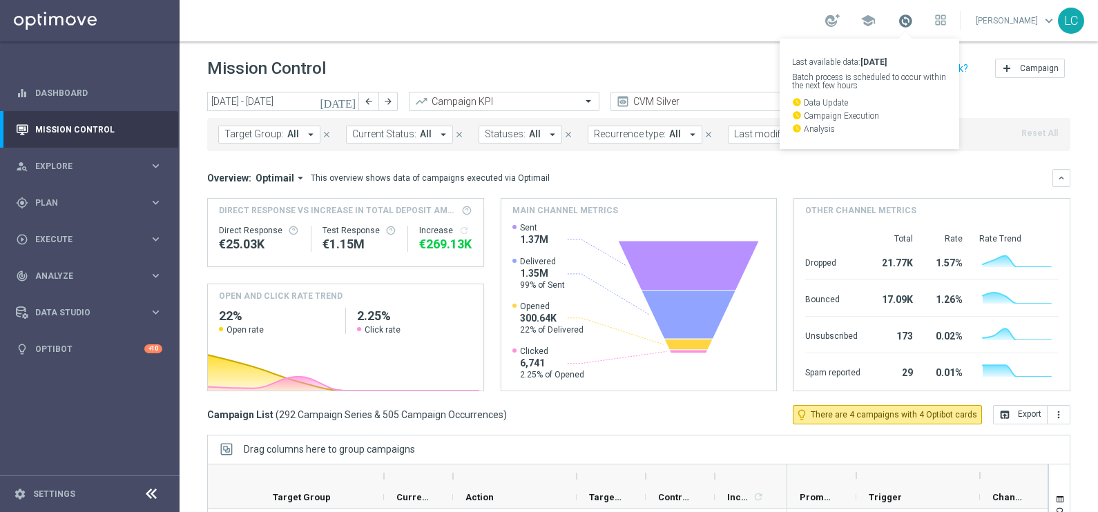
click at [903, 23] on span at bounding box center [905, 20] width 15 height 15
